Goal: Task Accomplishment & Management: Complete application form

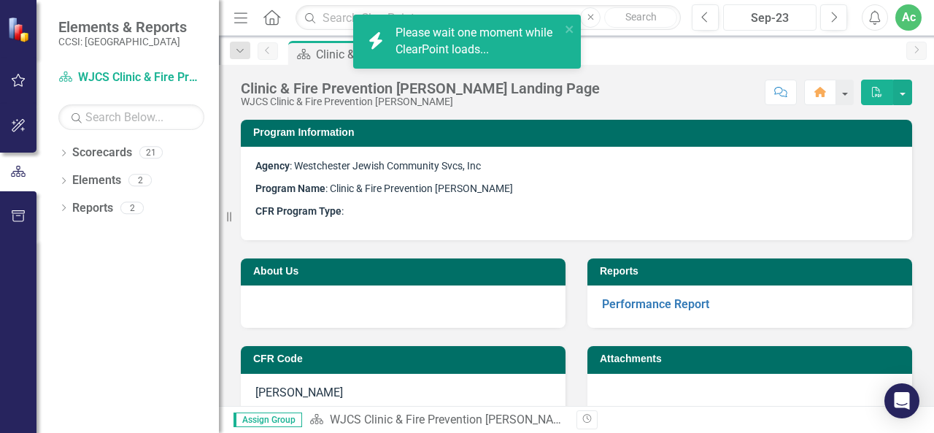
click at [800, 23] on div "Sep-23" at bounding box center [769, 18] width 83 height 18
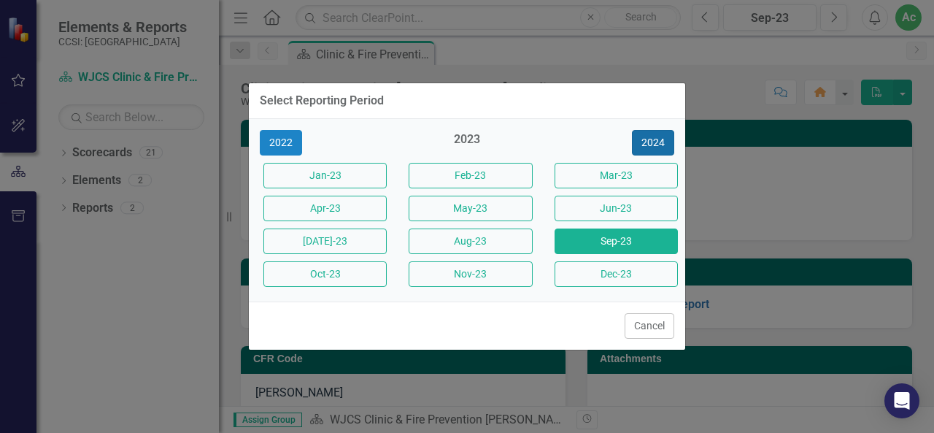
click at [636, 136] on button "2024" at bounding box center [653, 143] width 42 height 26
click at [636, 136] on button "2025" at bounding box center [653, 143] width 42 height 26
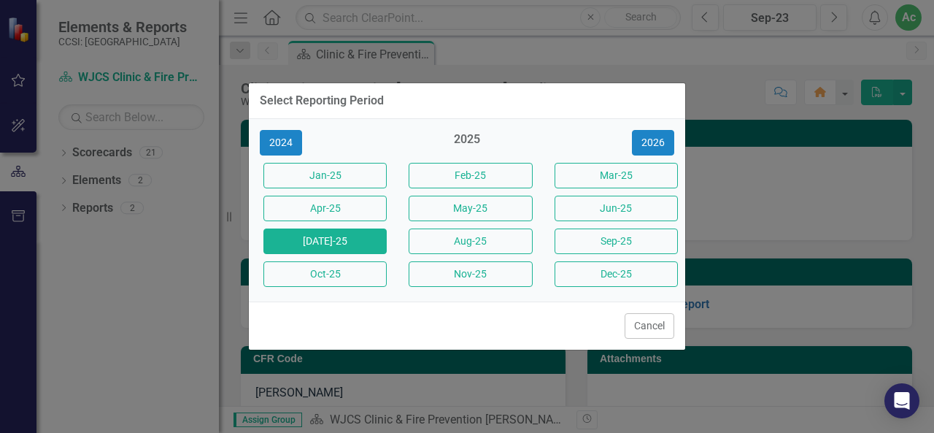
click at [298, 239] on button "[DATE]-25" at bounding box center [324, 241] width 123 height 26
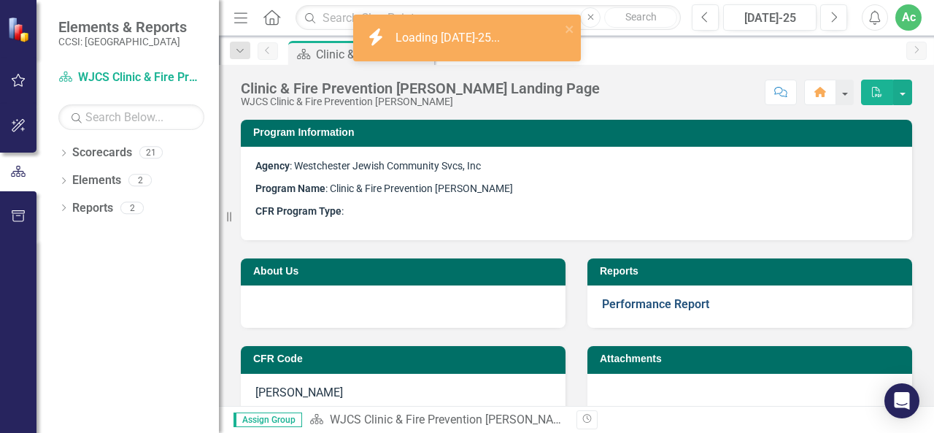
click at [619, 300] on link "Performance Report" at bounding box center [655, 304] width 107 height 14
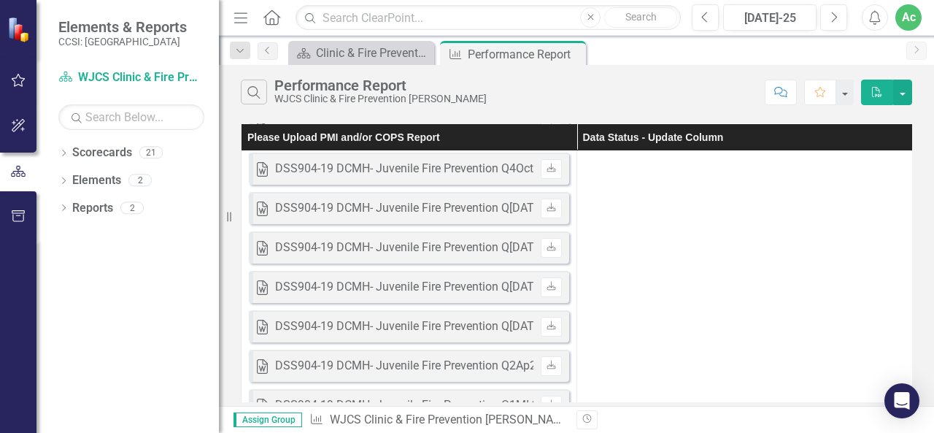
scroll to position [594, 0]
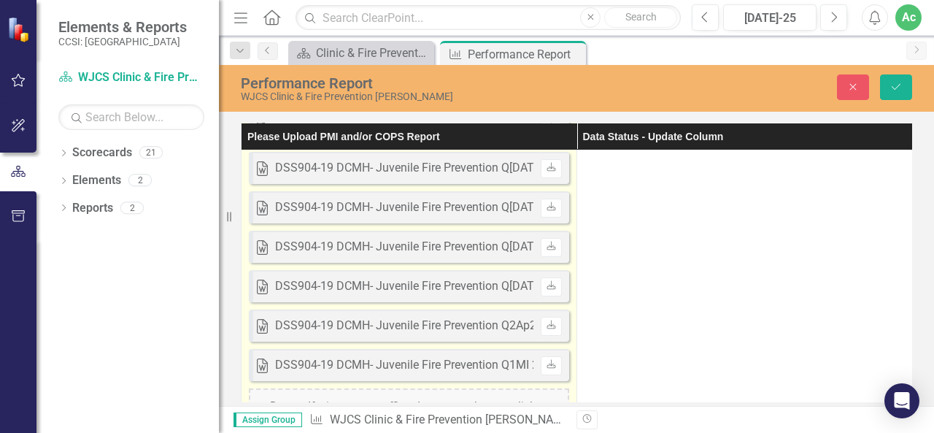
scroll to position [677, 0]
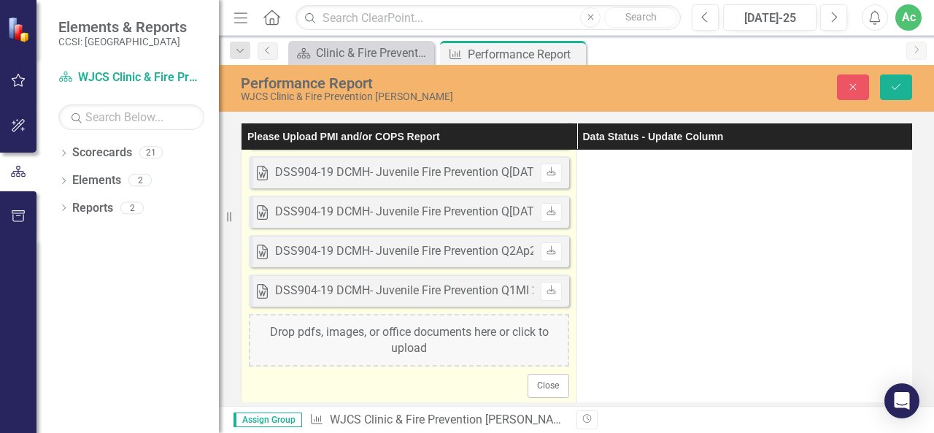
click at [355, 331] on div "Drop pdfs, images, or office documents here or click to upload" at bounding box center [409, 340] width 320 height 53
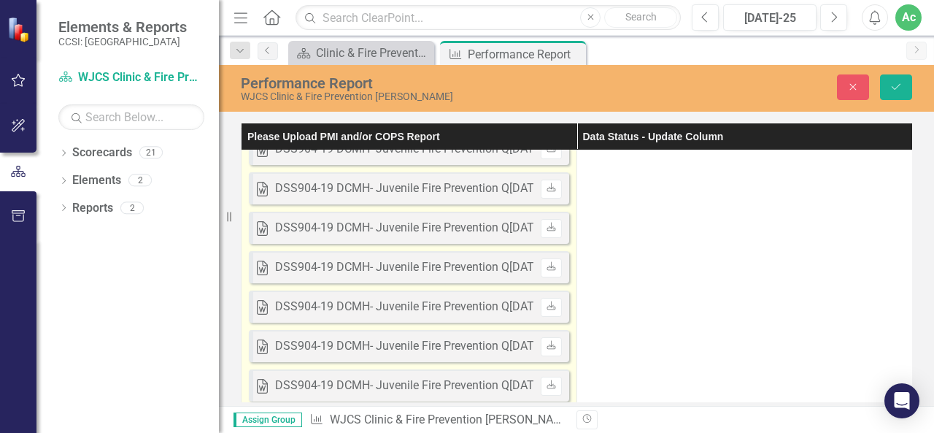
scroll to position [0, 0]
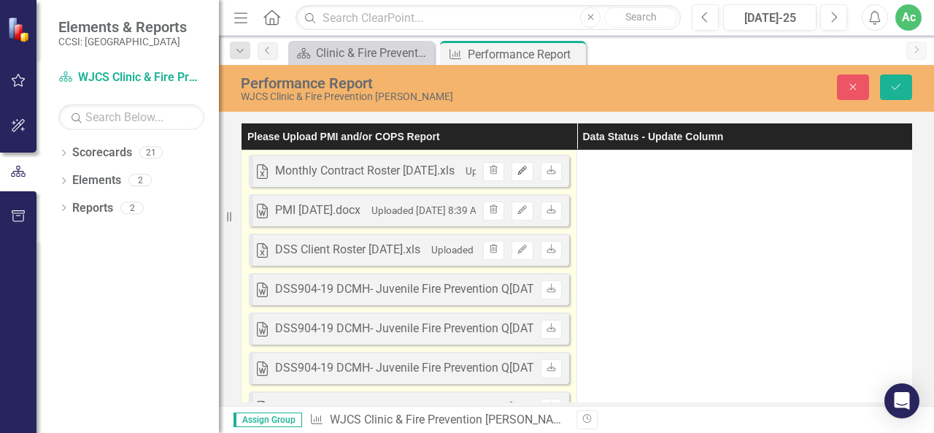
click at [527, 171] on icon "Edit" at bounding box center [522, 170] width 11 height 9
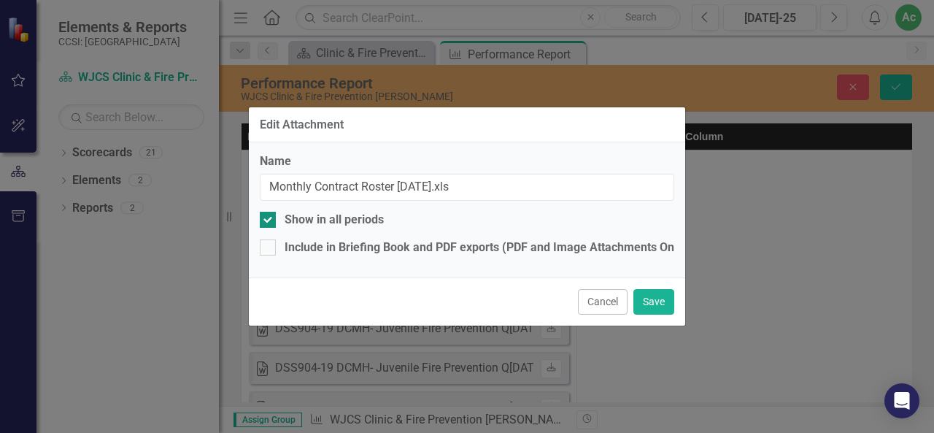
click at [273, 220] on div at bounding box center [268, 220] width 16 height 16
click at [269, 220] on input "Show in all periods" at bounding box center [264, 216] width 9 height 9
checkbox input "false"
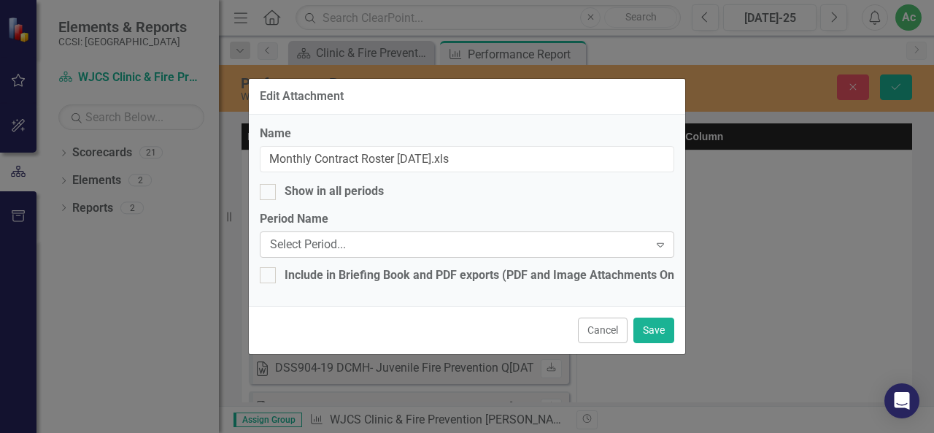
click at [347, 249] on div "Select Period..." at bounding box center [459, 244] width 379 height 17
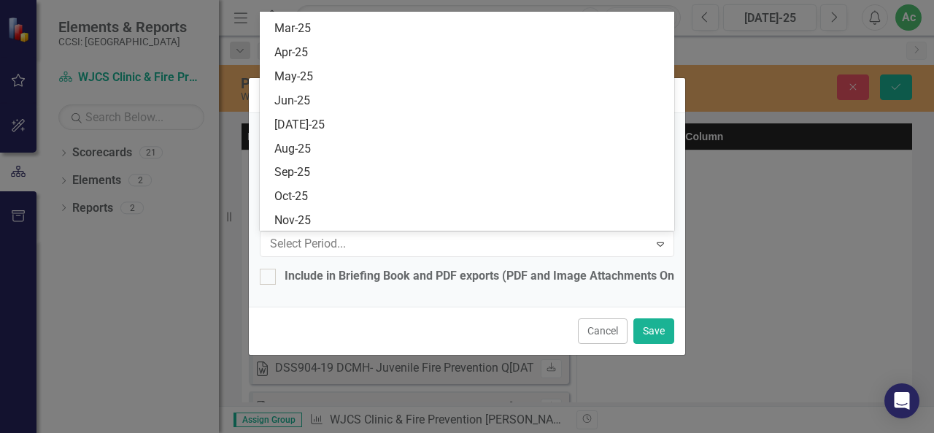
scroll to position [2404, 0]
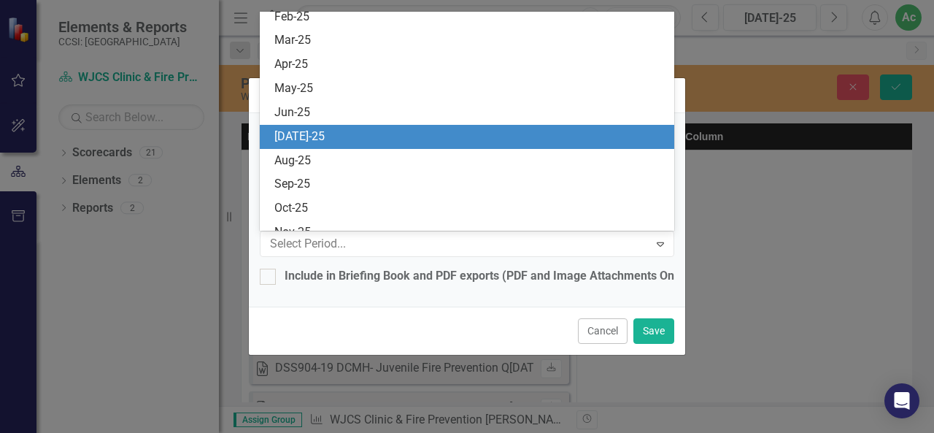
click at [311, 131] on div "[DATE]-25" at bounding box center [470, 136] width 392 height 17
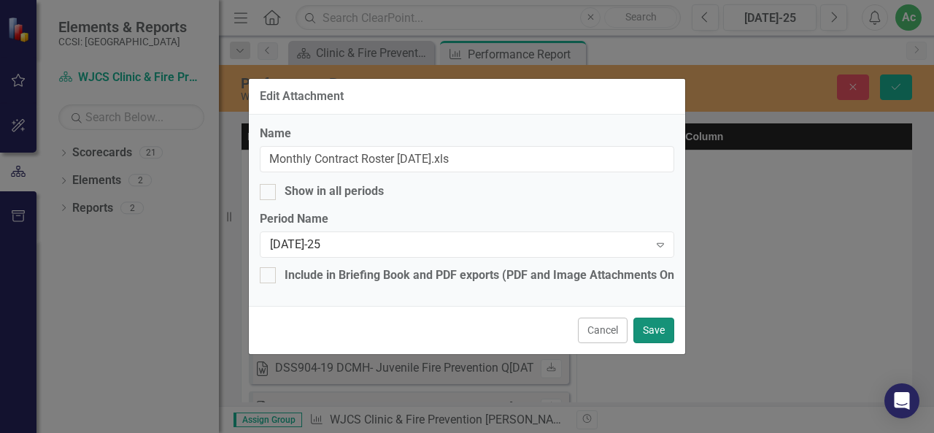
click at [648, 331] on button "Save" at bounding box center [653, 330] width 41 height 26
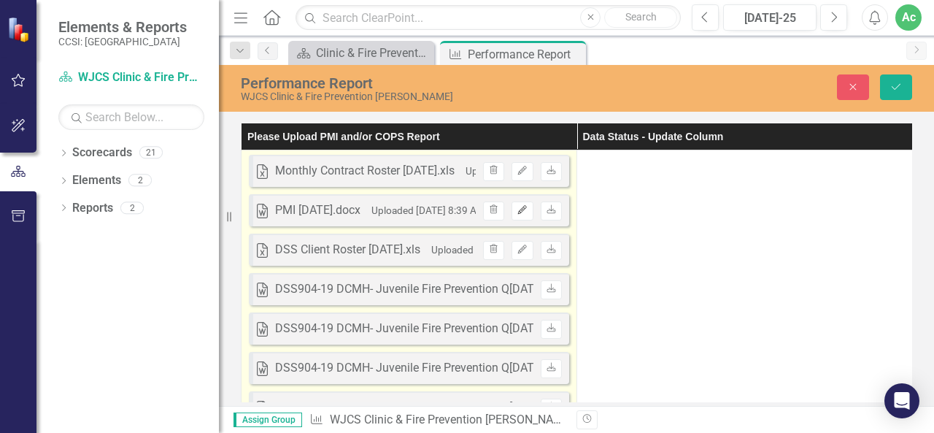
click at [523, 211] on icon "Edit" at bounding box center [522, 210] width 11 height 9
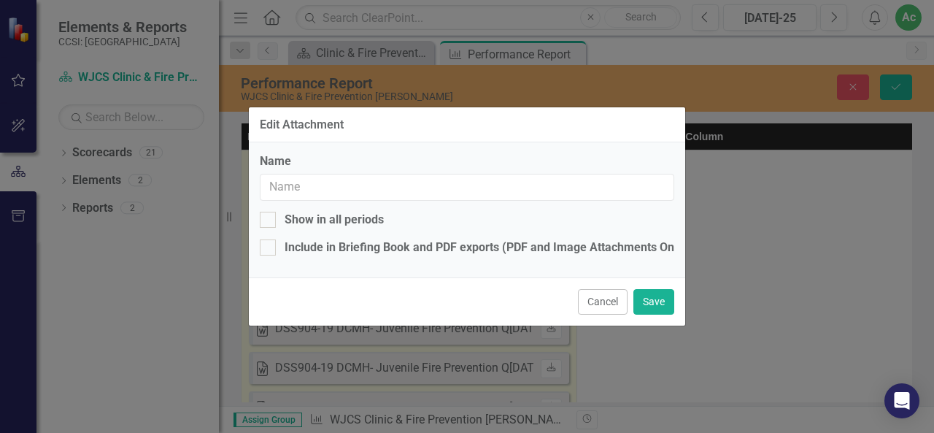
type input "PMI [DATE].docx"
click at [265, 217] on input "Show in all periods" at bounding box center [264, 216] width 9 height 9
checkbox input "false"
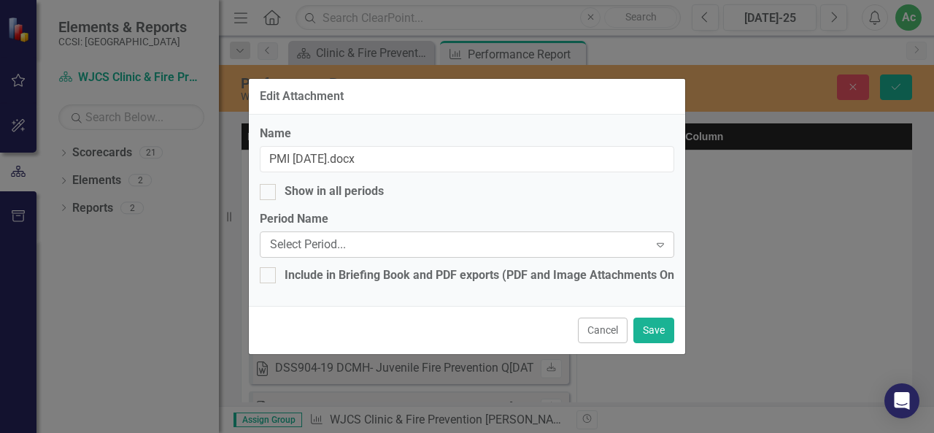
click at [290, 247] on div "Select Period..." at bounding box center [459, 244] width 379 height 17
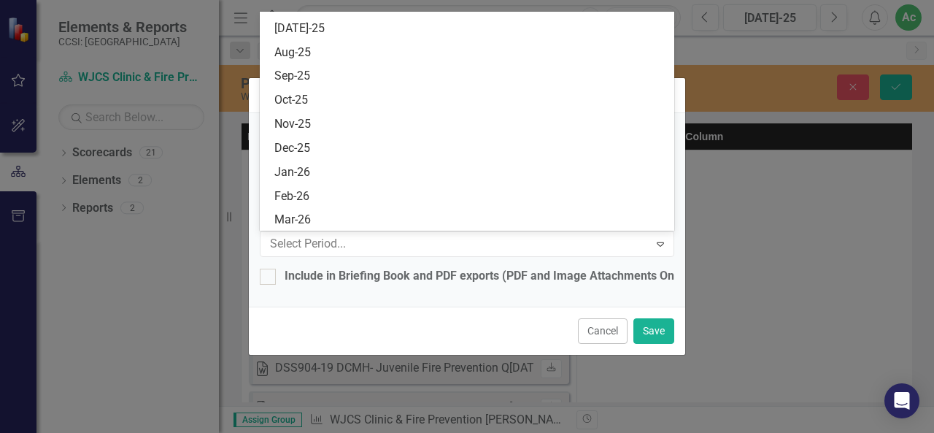
scroll to position [2511, 0]
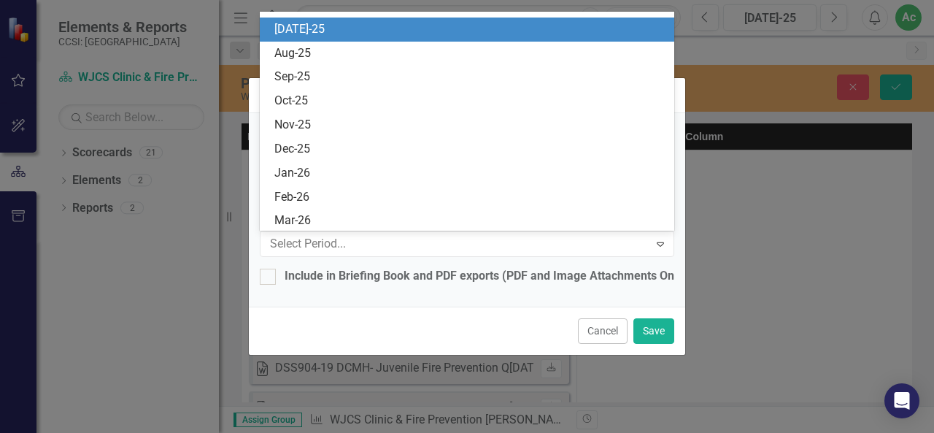
click at [312, 33] on div "[DATE]-25" at bounding box center [470, 29] width 392 height 17
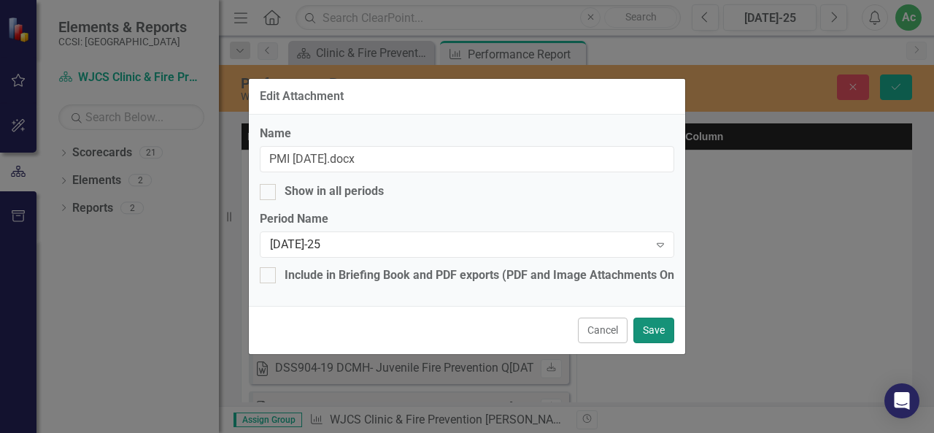
click at [663, 335] on button "Save" at bounding box center [653, 330] width 41 height 26
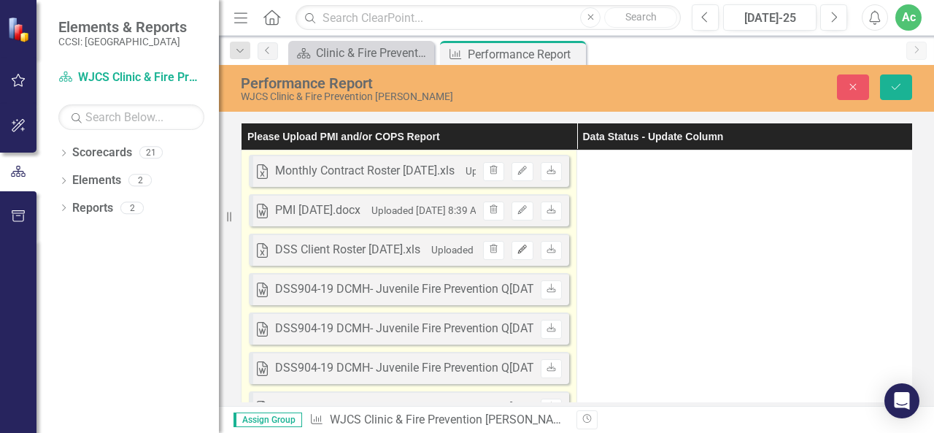
click at [517, 250] on icon "Edit" at bounding box center [522, 249] width 11 height 9
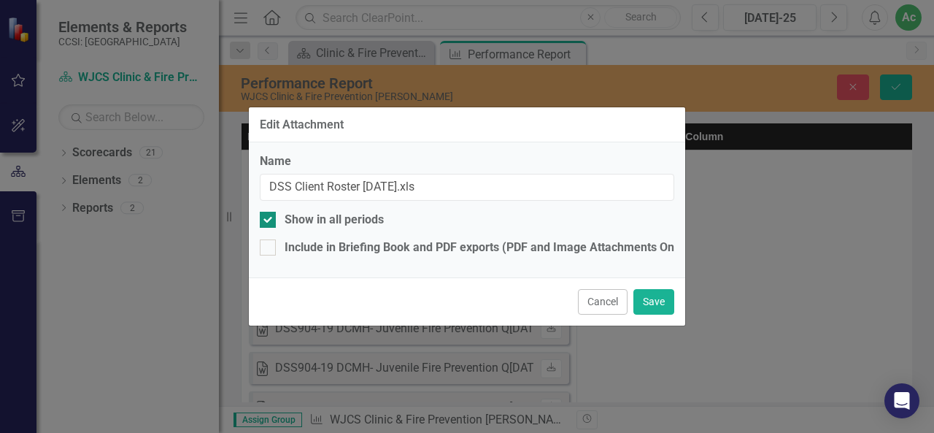
click at [271, 215] on div at bounding box center [268, 220] width 16 height 16
click at [269, 215] on input "Show in all periods" at bounding box center [264, 216] width 9 height 9
checkbox input "false"
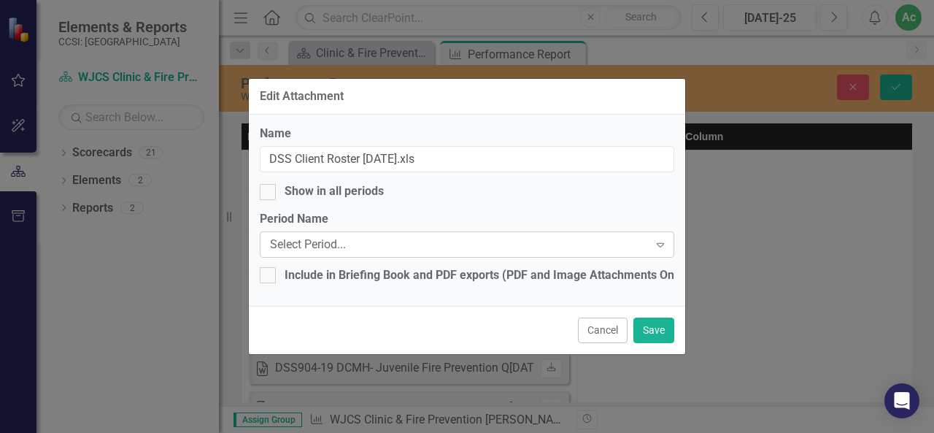
click at [290, 244] on div "Select Period..." at bounding box center [459, 244] width 379 height 17
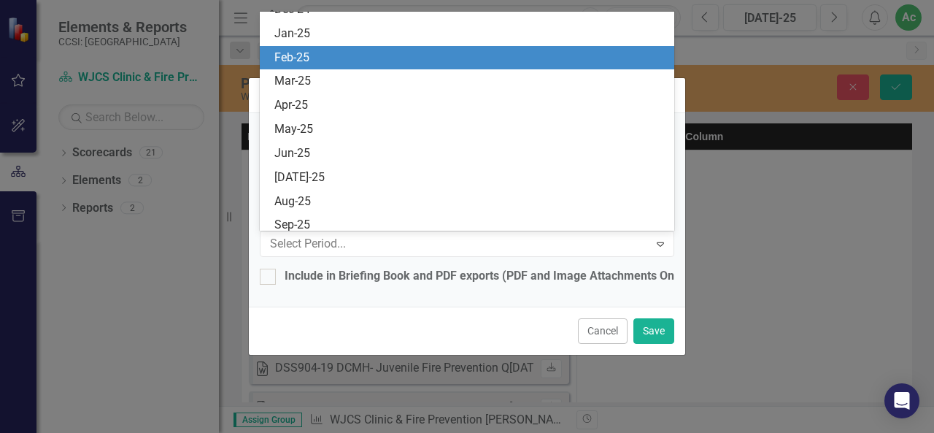
scroll to position [2429, 0]
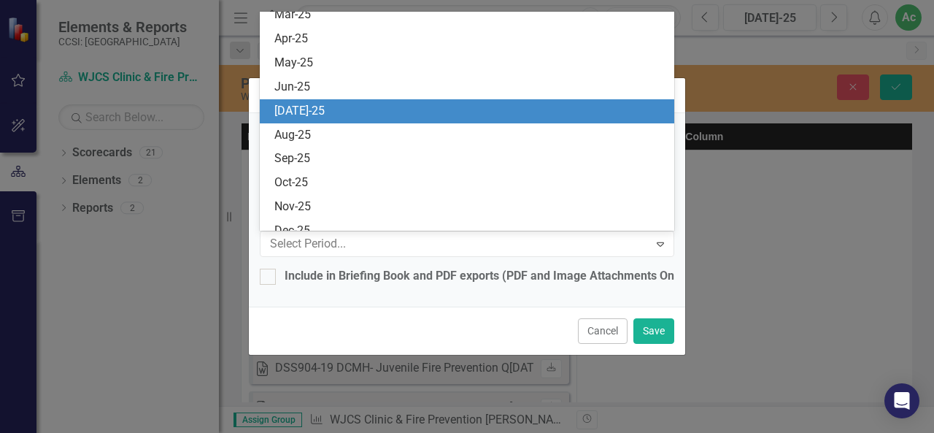
click at [330, 109] on div "[DATE]-25" at bounding box center [470, 111] width 392 height 17
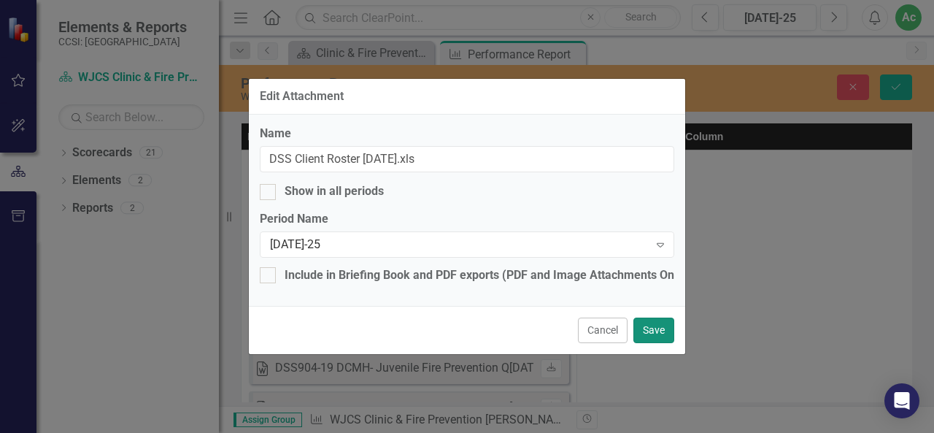
click at [652, 325] on button "Save" at bounding box center [653, 330] width 41 height 26
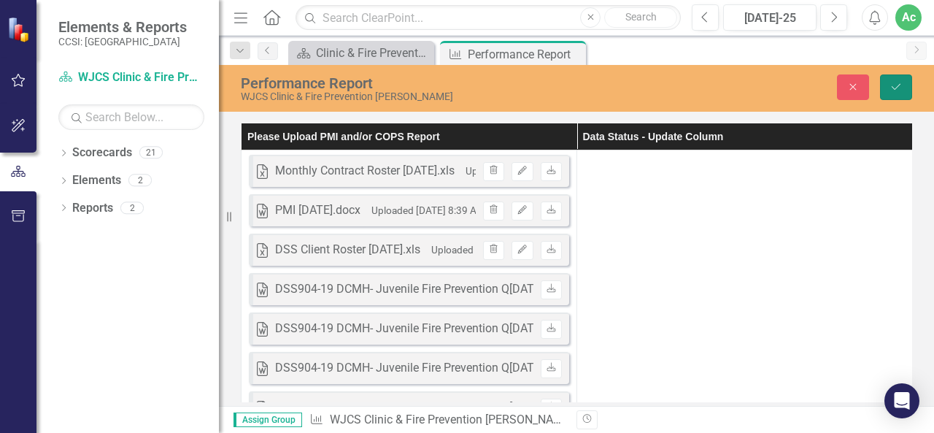
click at [898, 85] on icon "Save" at bounding box center [895, 87] width 13 height 10
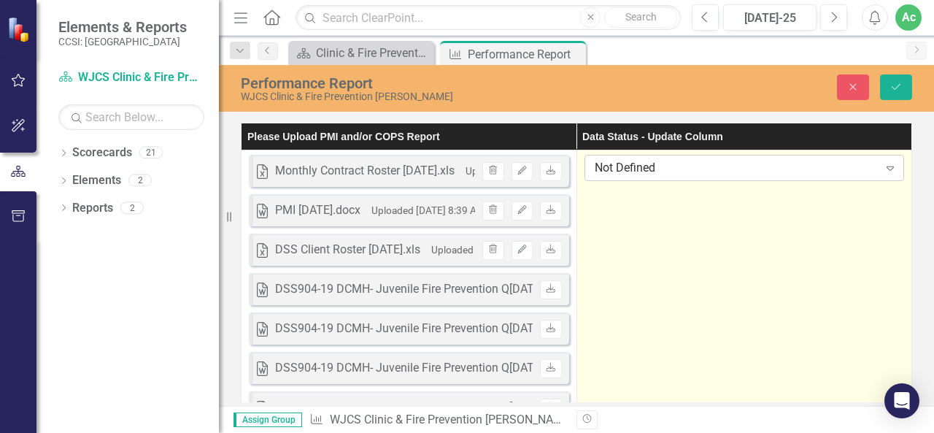
click at [633, 176] on div "Not Defined Expand" at bounding box center [744, 168] width 320 height 26
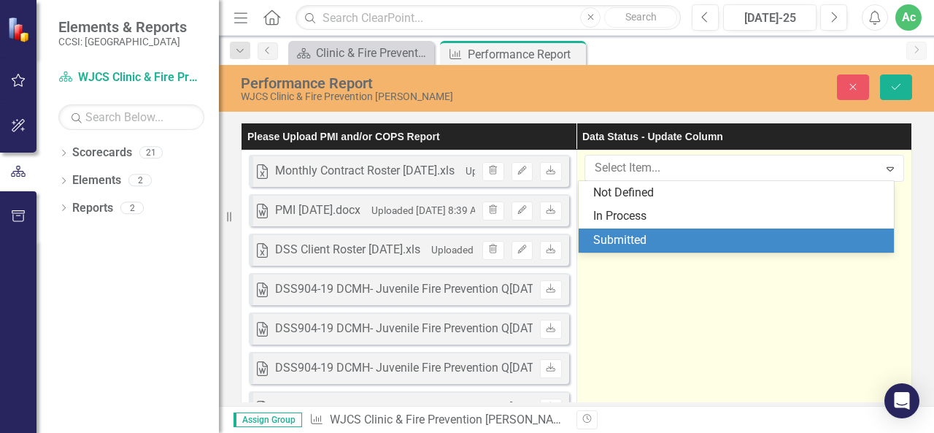
click at [636, 236] on div "Submitted" at bounding box center [739, 240] width 292 height 17
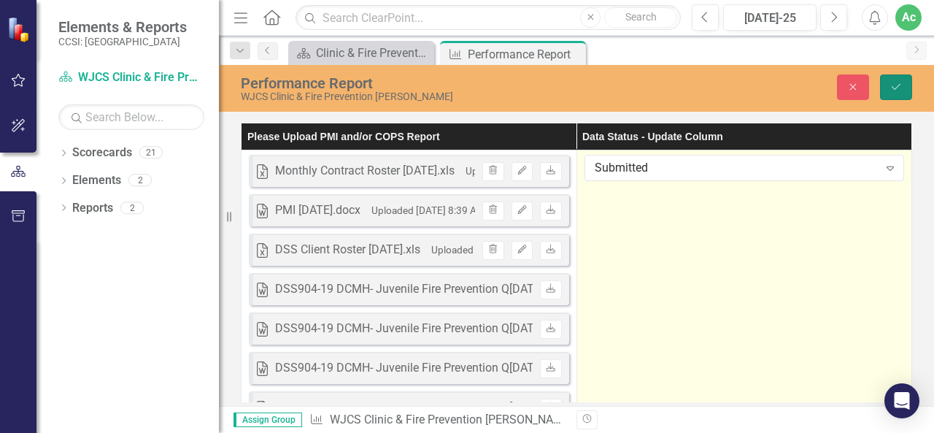
click at [902, 85] on icon "Save" at bounding box center [895, 87] width 13 height 10
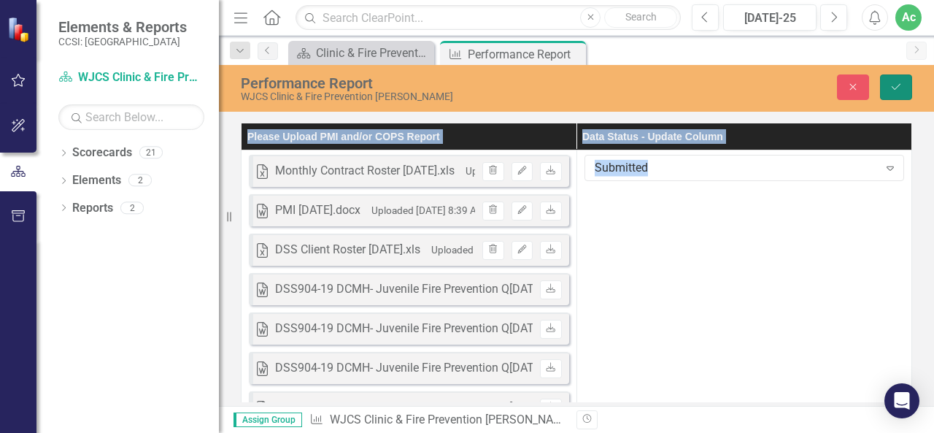
click at [897, 94] on button "Save" at bounding box center [896, 87] width 32 height 26
